Goal: Transaction & Acquisition: Purchase product/service

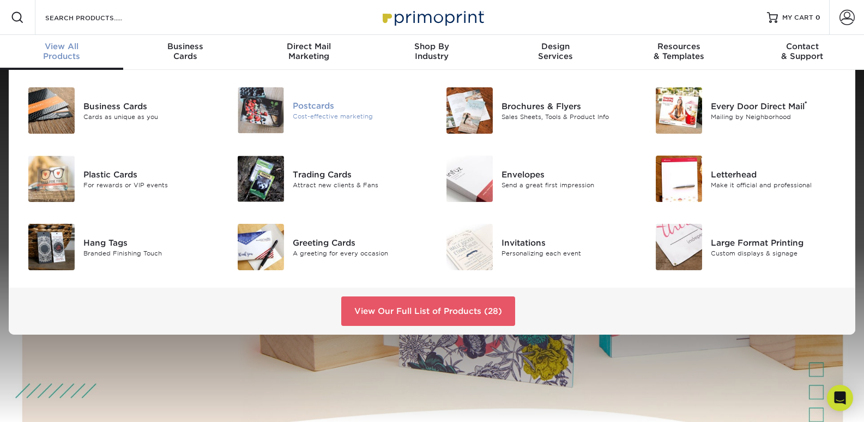
click at [319, 109] on div "Postcards" at bounding box center [358, 106] width 131 height 12
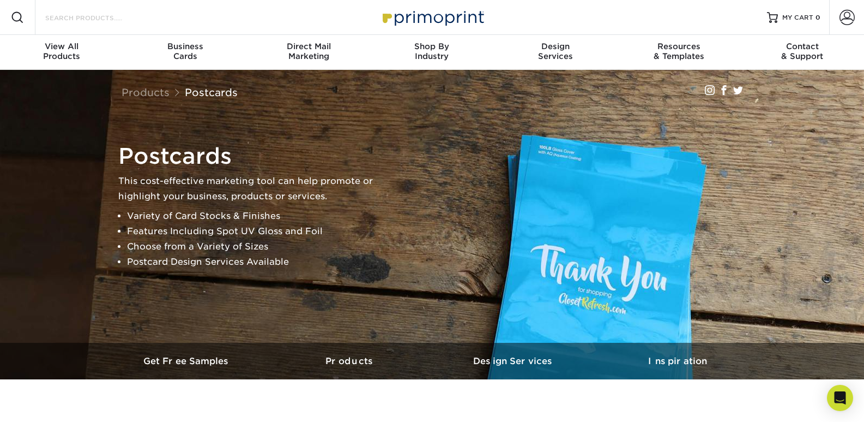
click at [80, 20] on input "Search Products" at bounding box center [97, 17] width 106 height 13
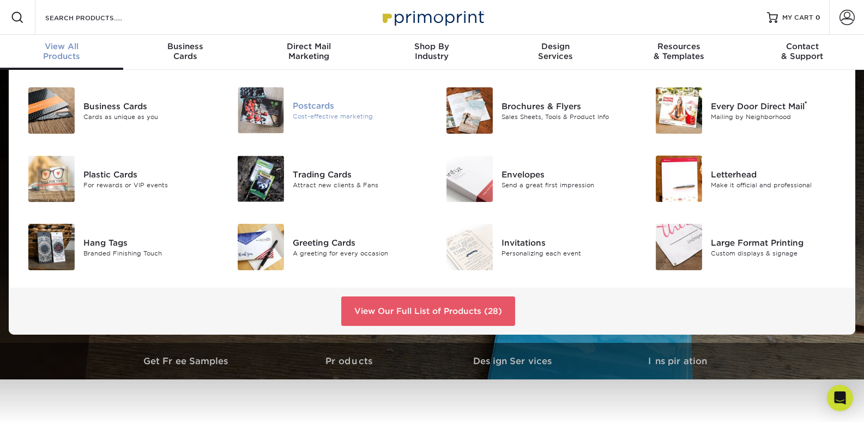
click at [284, 109] on div at bounding box center [258, 110] width 70 height 46
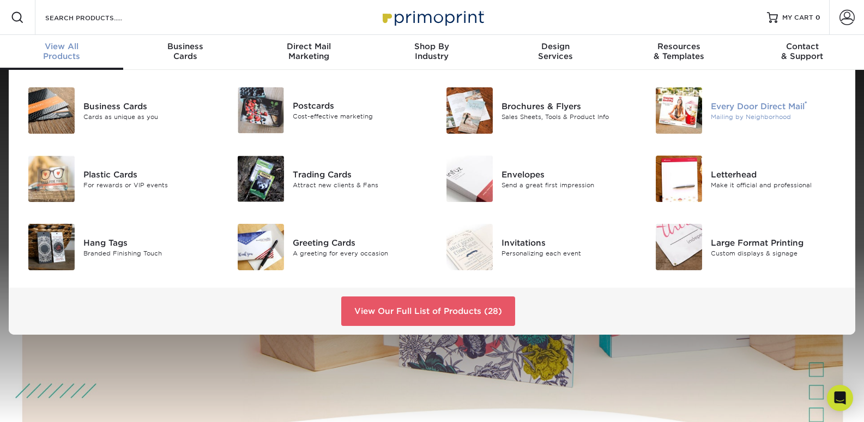
click at [758, 117] on div "Mailing by Neighborhood" at bounding box center [776, 116] width 131 height 9
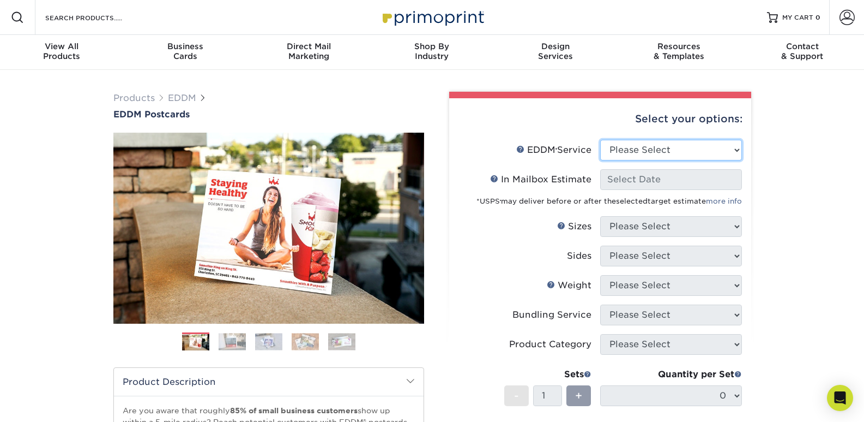
click at [679, 157] on select "Please Select Full Service Print Only" at bounding box center [671, 150] width 142 height 21
select select "print_only"
click at [600, 140] on select "Please Select Full Service Print Only" at bounding box center [671, 150] width 142 height 21
select select "-1"
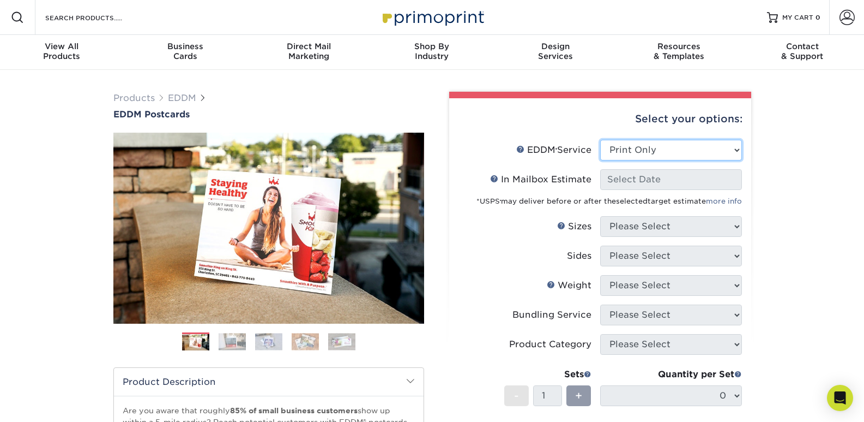
select select "-1"
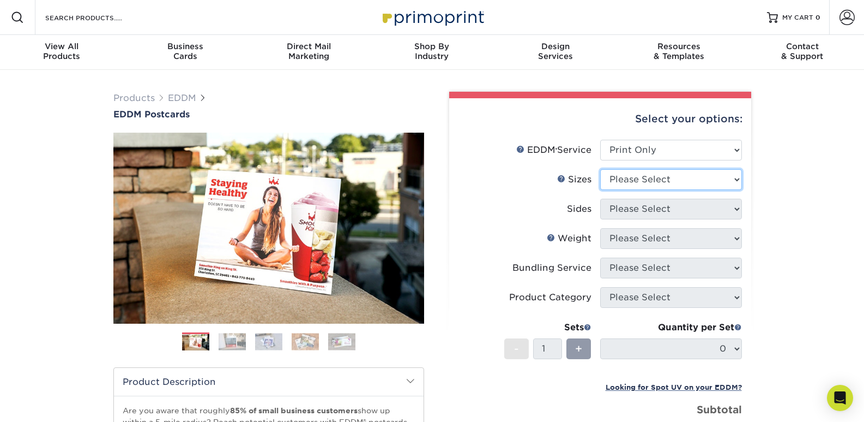
click at [628, 183] on select "Please Select 4.5" x 12" 6" x 12" 6.5" x 8" 6.5" x 9" 6.5" x 12" 7" x 8.5" 8" x…" at bounding box center [671, 179] width 142 height 21
select select "6.50x8.00"
click at [600, 169] on select "Please Select 4.5" x 12" 6" x 12" 6.5" x 8" 6.5" x 9" 6.5" x 12" 7" x 8.5" 8" x…" at bounding box center [671, 179] width 142 height 21
click at [651, 213] on select "Please Select Print Both Sides Print Front Only" at bounding box center [671, 208] width 142 height 21
select select "13abbda7-1d64-4f25-8bb2-c179b224825d"
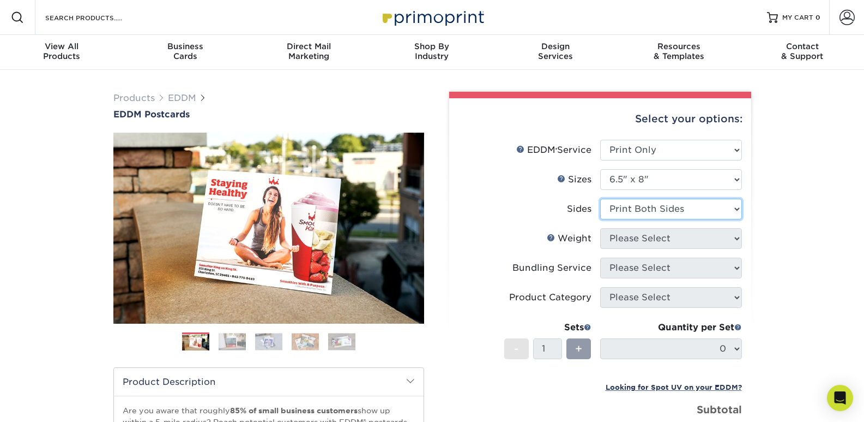
click at [600, 198] on select "Please Select Print Both Sides Print Front Only" at bounding box center [671, 208] width 142 height 21
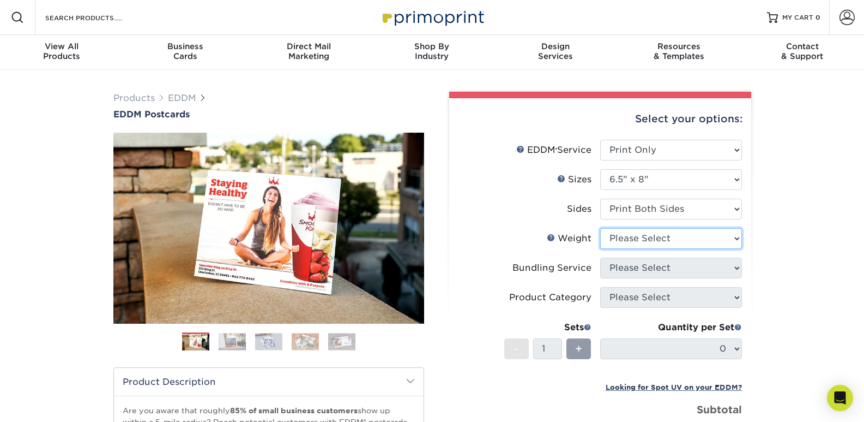
click at [676, 239] on select "Please Select 16PT 14PT" at bounding box center [671, 238] width 142 height 21
select select "16PT"
click at [600, 228] on select "Please Select 16PT 14PT" at bounding box center [671, 238] width 142 height 21
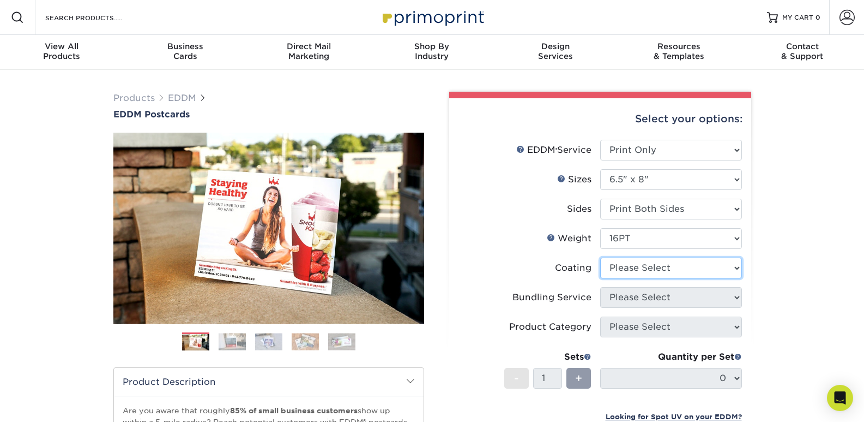
click at [655, 267] on select at bounding box center [671, 267] width 142 height 21
select select "ae367451-b2b8-45df-a344-0f05b6a12993"
click at [600, 257] on select at bounding box center [671, 267] width 142 height 21
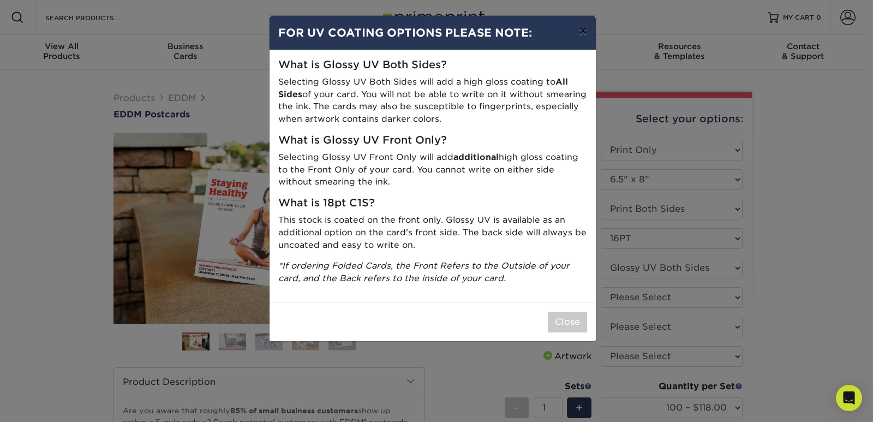
click at [581, 27] on button "×" at bounding box center [582, 31] width 25 height 31
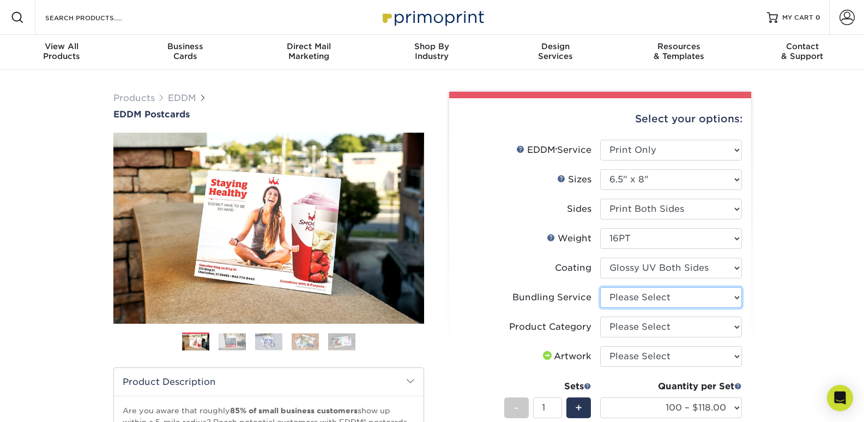
click at [653, 299] on select "Please Select No Bundling Services Yes, Bundles of 50 (+2 Days) Yes, Bundles of…" at bounding box center [671, 297] width 142 height 21
select select "58689abb-25c0-461c-a4c3-a80b627d6649"
click at [600, 287] on select "Please Select No Bundling Services Yes, Bundles of 50 (+2 Days) Yes, Bundles of…" at bounding box center [671, 297] width 142 height 21
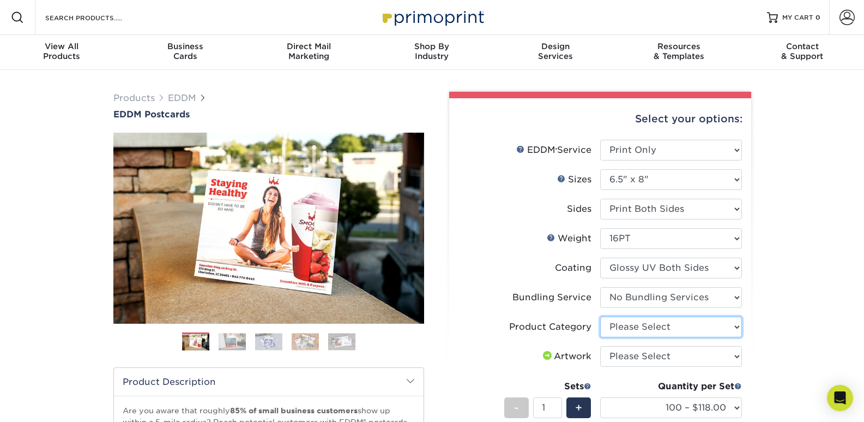
click at [652, 330] on select "Please Select Postcards" at bounding box center [671, 326] width 142 height 21
select select "9b7272e0-d6c8-4c3c-8e97-d3a1bcdab858"
click at [600, 316] on select "Please Select Postcards" at bounding box center [671, 326] width 142 height 21
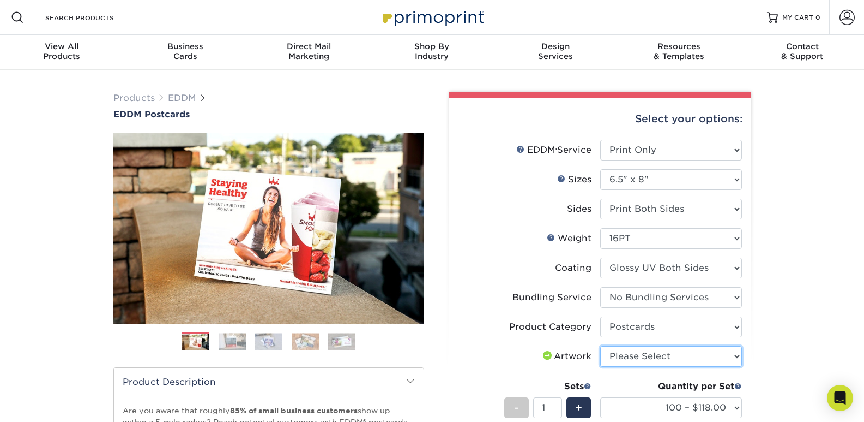
click at [673, 357] on select "Please Select I will upload files I need a design - $150" at bounding box center [671, 356] width 142 height 21
select select "upload"
click at [600, 346] on select "Please Select I will upload files I need a design - $150" at bounding box center [671, 356] width 142 height 21
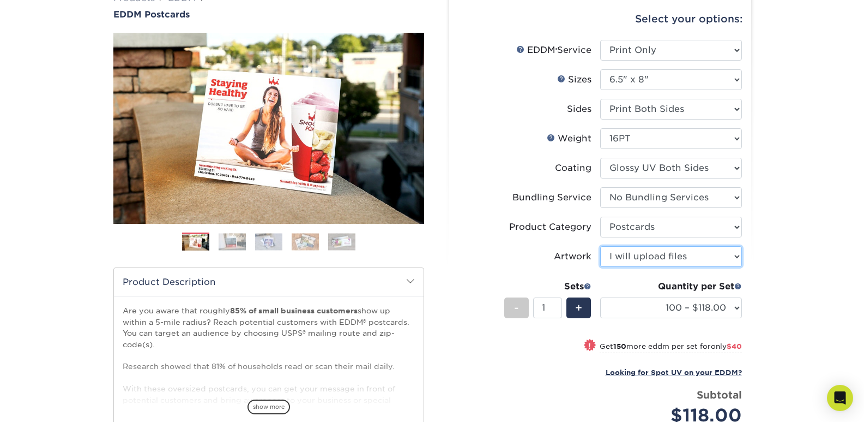
scroll to position [109, 0]
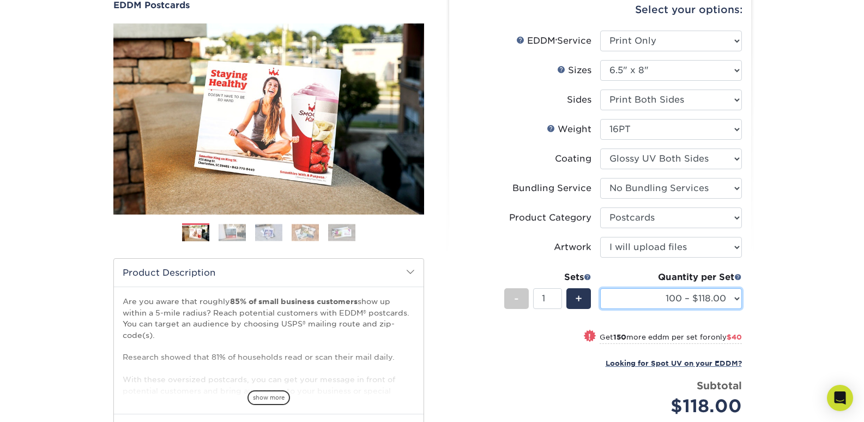
click at [694, 294] on select "100 – $118.00 250 – $158.00 500 – $182.00 1000 – $209.00 2500 – $337.00 5000 – …" at bounding box center [671, 298] width 142 height 21
click at [600, 288] on select "100 – $118.00 250 – $158.00 500 – $182.00 1000 – $209.00 2500 – $337.00 5000 – …" at bounding box center [671, 298] width 142 height 21
click at [729, 298] on select "100 – $118.00 250 – $158.00 500 – $182.00 1000 – $209.00 2500 – $337.00 5000 – …" at bounding box center [671, 298] width 142 height 21
click at [600, 288] on select "100 – $118.00 250 – $158.00 500 – $182.00 1000 – $209.00 2500 – $337.00 5000 – …" at bounding box center [671, 298] width 142 height 21
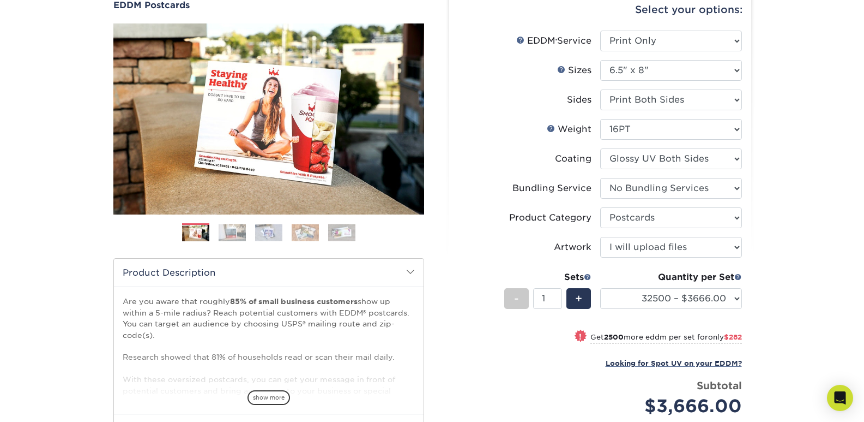
click at [779, 300] on div "Products EDDM EDDM Postcards Previous Next" at bounding box center [432, 271] width 864 height 620
click at [712, 299] on select "100 – $118.00 250 – $158.00 500 – $182.00 1000 – $209.00 2500 – $337.00 5000 – …" at bounding box center [671, 298] width 142 height 21
select select "30000 – $3384.00"
click at [600, 288] on select "100 – $118.00 250 – $158.00 500 – $182.00 1000 – $209.00 2500 – $337.00 5000 – …" at bounding box center [671, 298] width 142 height 21
click at [791, 311] on div "Products EDDM EDDM Postcards Previous Next" at bounding box center [432, 271] width 864 height 620
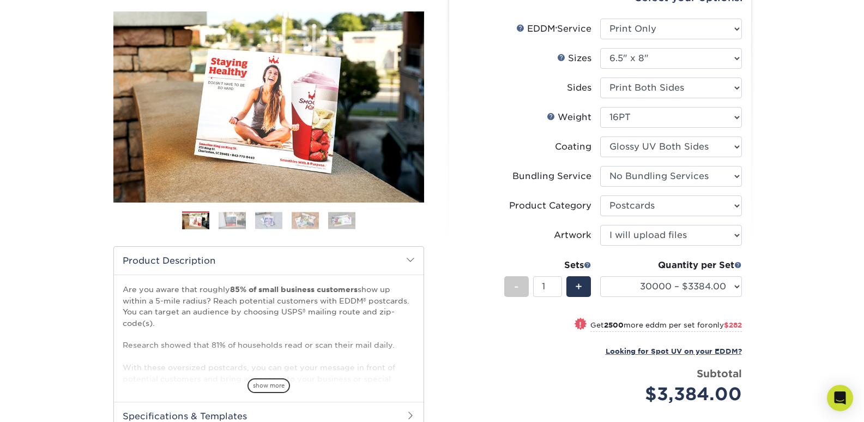
scroll to position [164, 0]
